Goal: Task Accomplishment & Management: Manage account settings

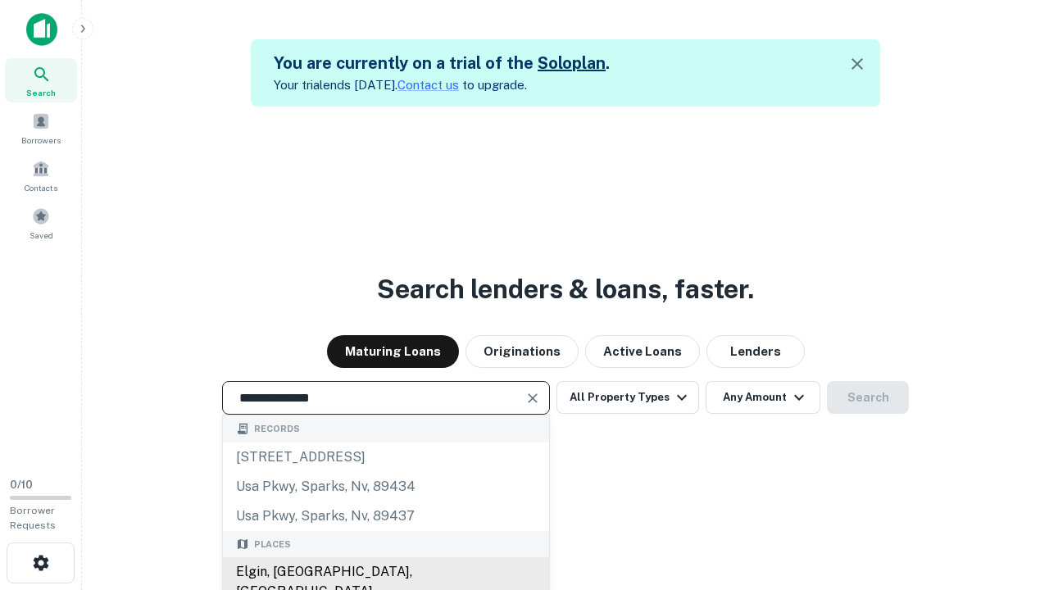
click at [385, 572] on div "Elgin, [GEOGRAPHIC_DATA], [GEOGRAPHIC_DATA]" at bounding box center [386, 581] width 326 height 49
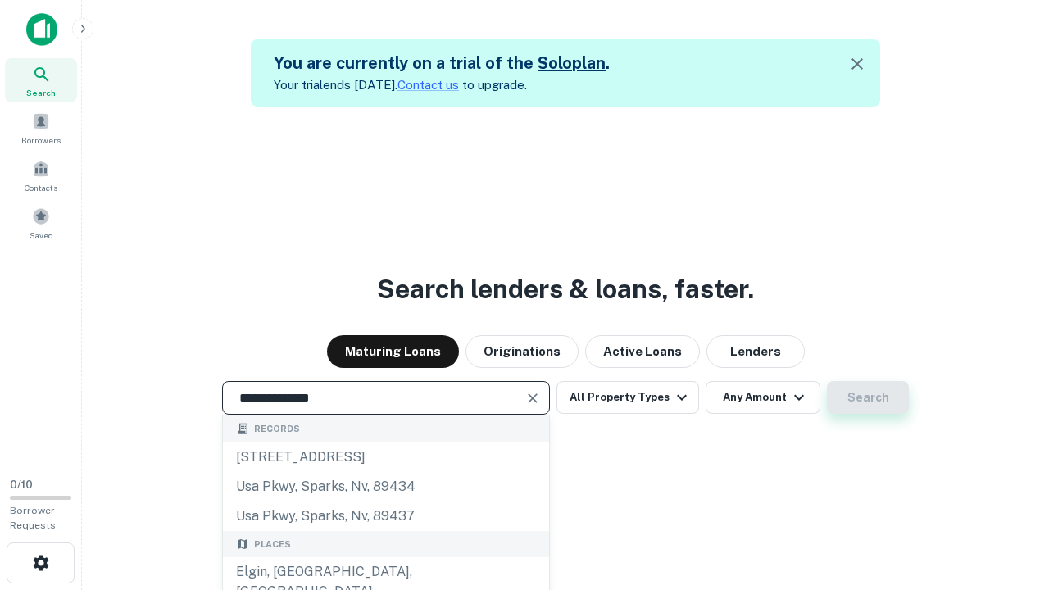
type input "**********"
click at [827, 381] on button "Search" at bounding box center [868, 397] width 82 height 33
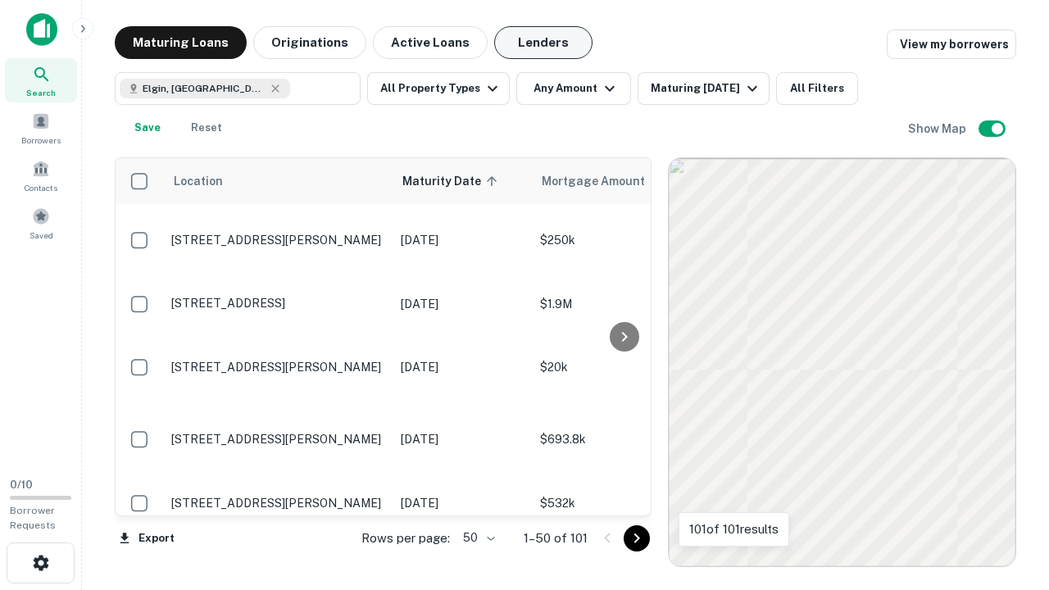
click at [543, 43] on button "Lenders" at bounding box center [543, 42] width 98 height 33
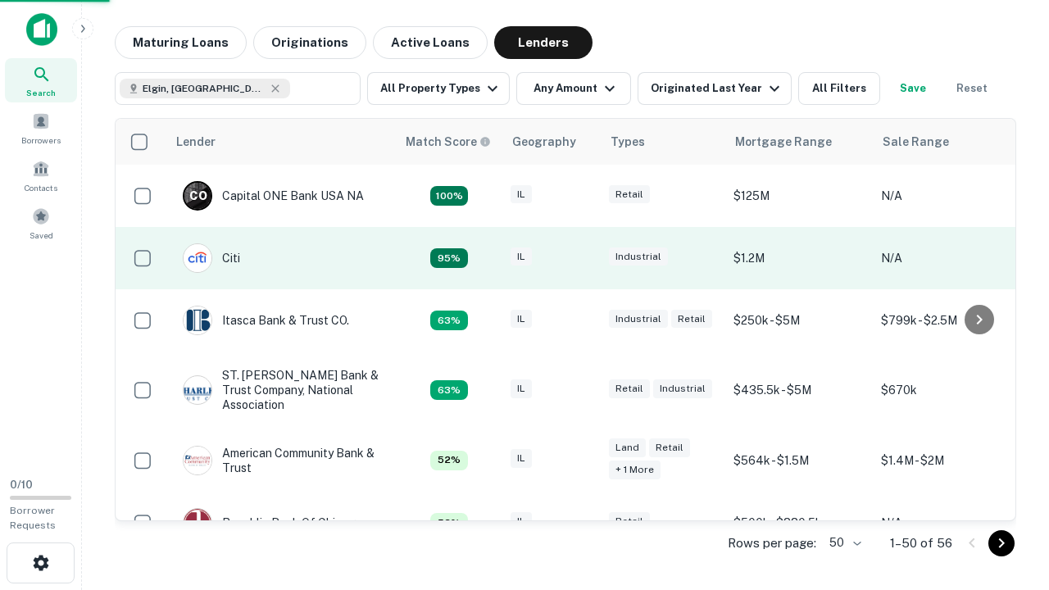
click at [582, 258] on div "IL" at bounding box center [551, 258] width 82 height 22
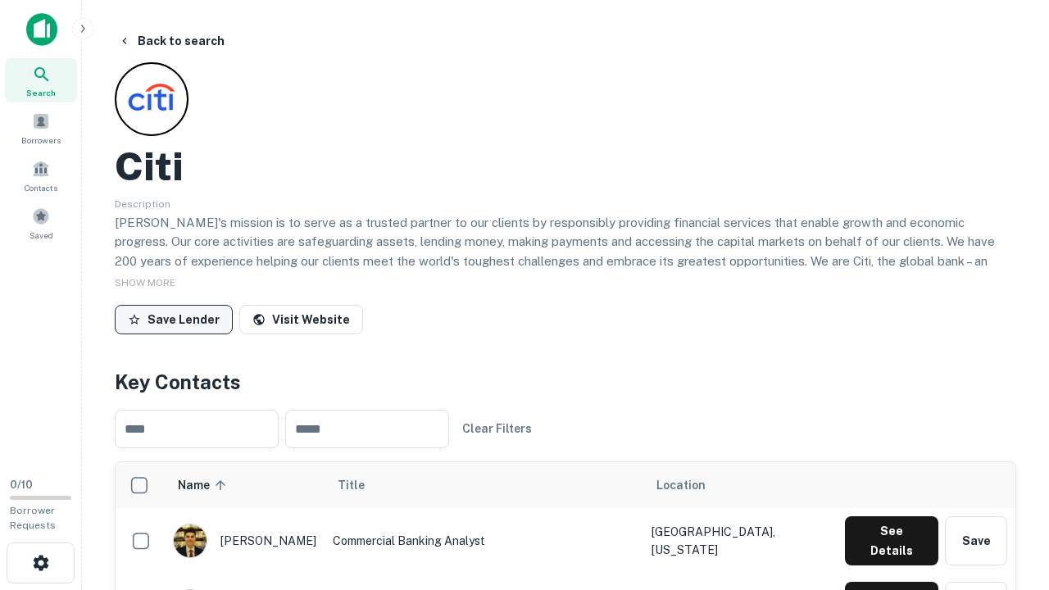
click at [174, 319] on button "Save Lender" at bounding box center [174, 319] width 118 height 29
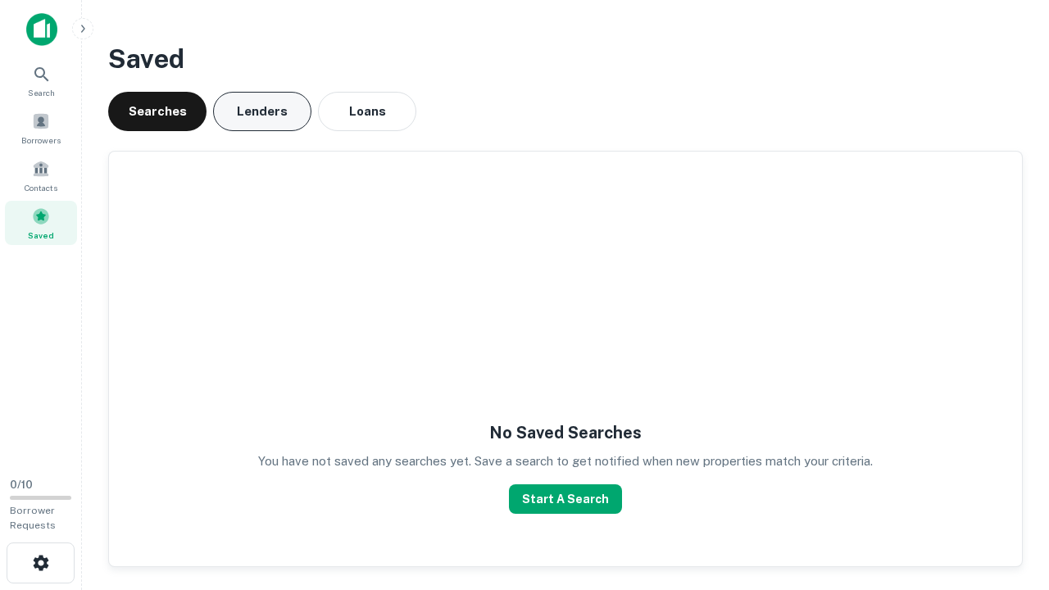
click at [262, 111] on button "Lenders" at bounding box center [262, 111] width 98 height 39
